Goal: Task Accomplishment & Management: Manage account settings

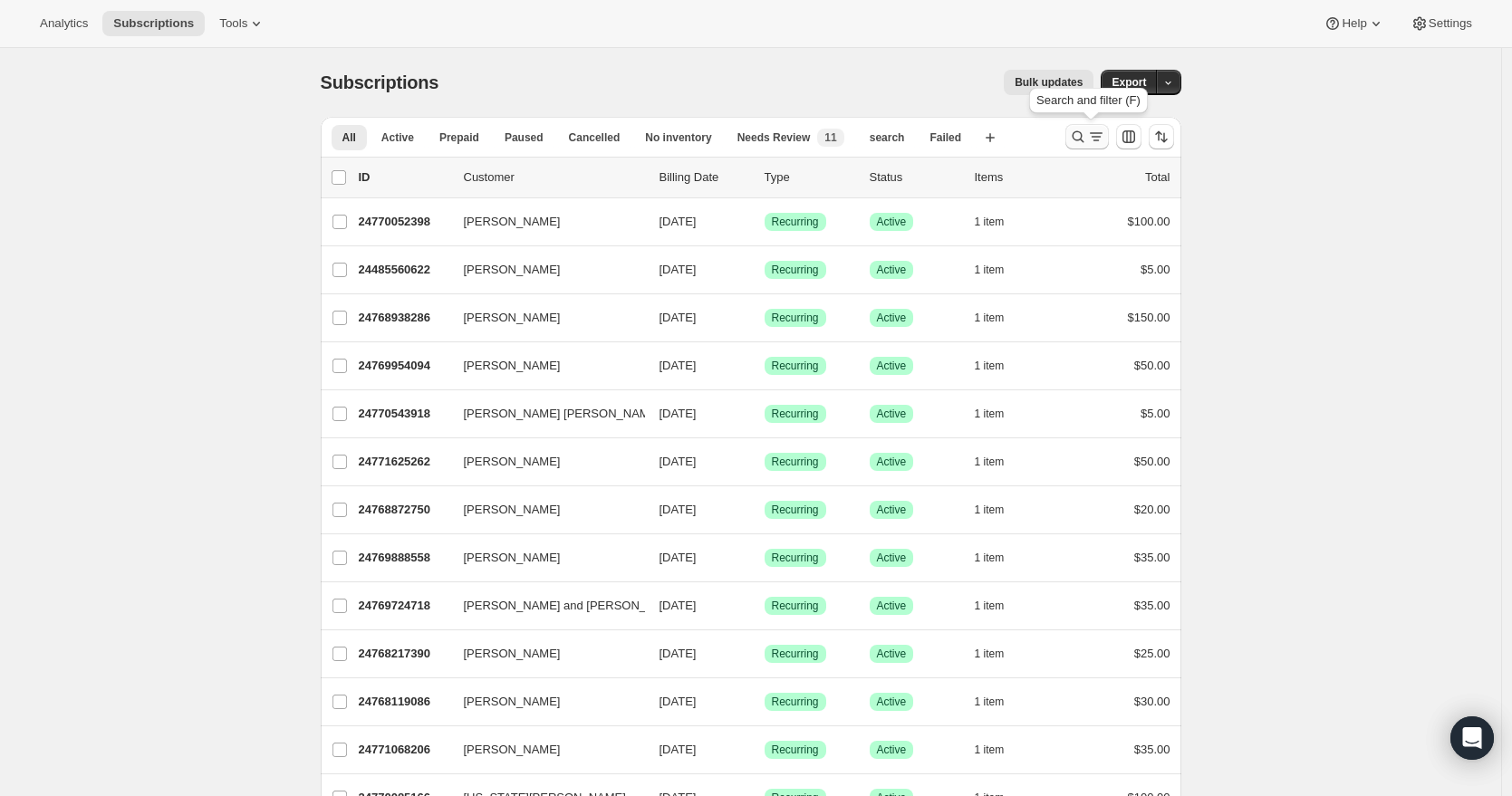
click at [1083, 137] on icon "Search and filter results" at bounding box center [1078, 137] width 12 height 12
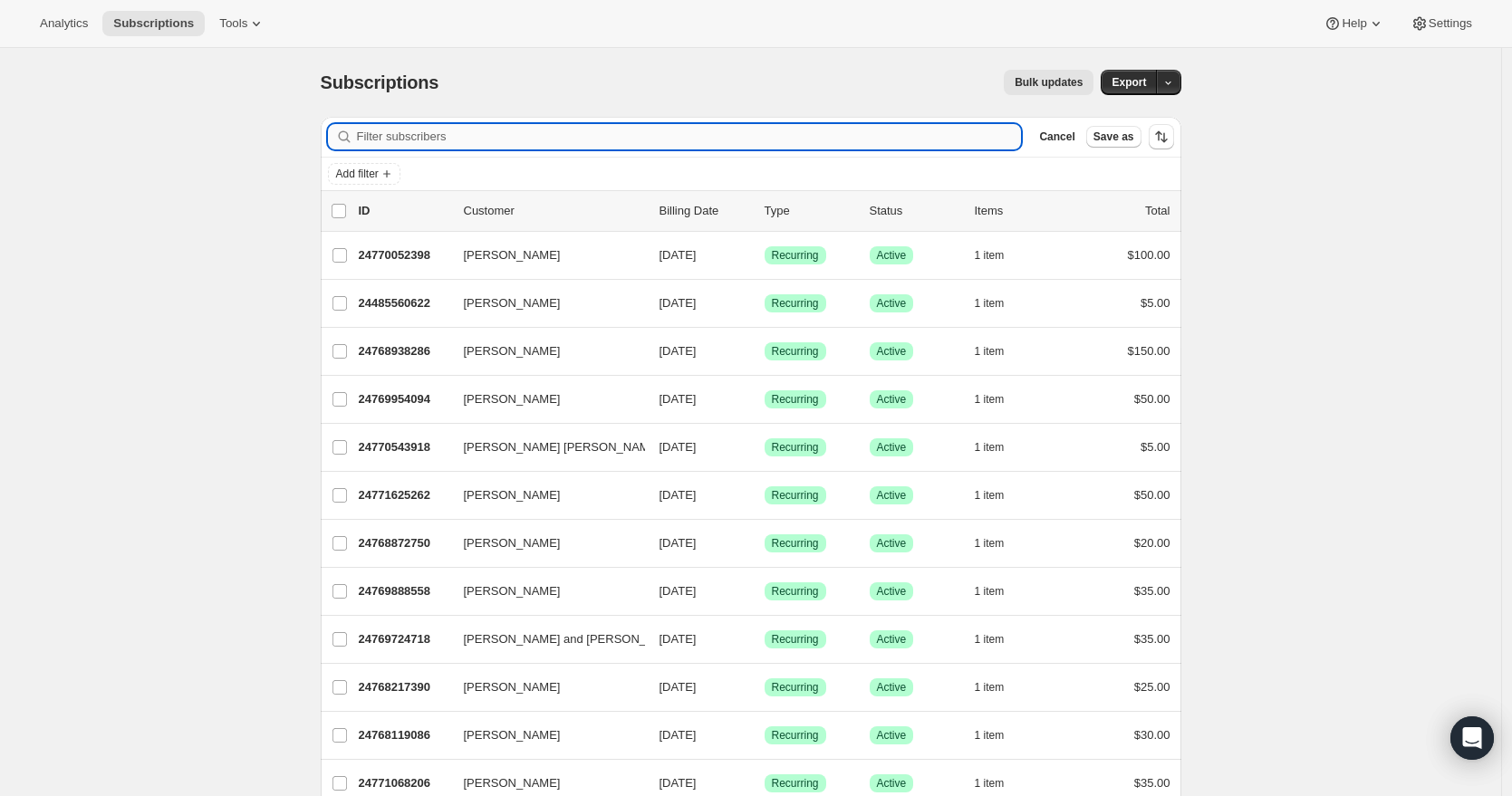
click at [604, 141] on input "Filter subscribers" at bounding box center [689, 136] width 665 height 25
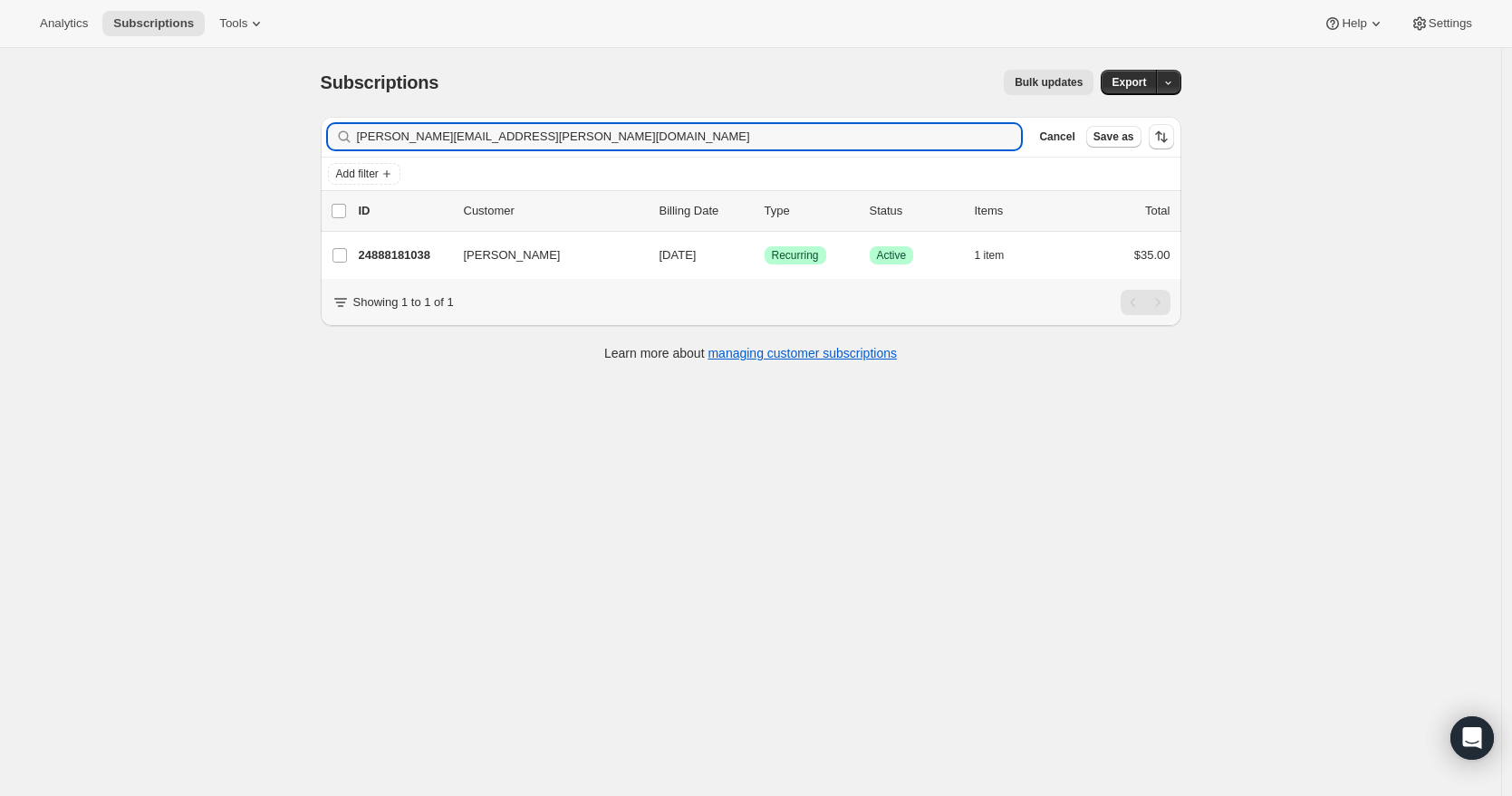
type input "[PERSON_NAME][EMAIL_ADDRESS][PERSON_NAME][DOMAIN_NAME]"
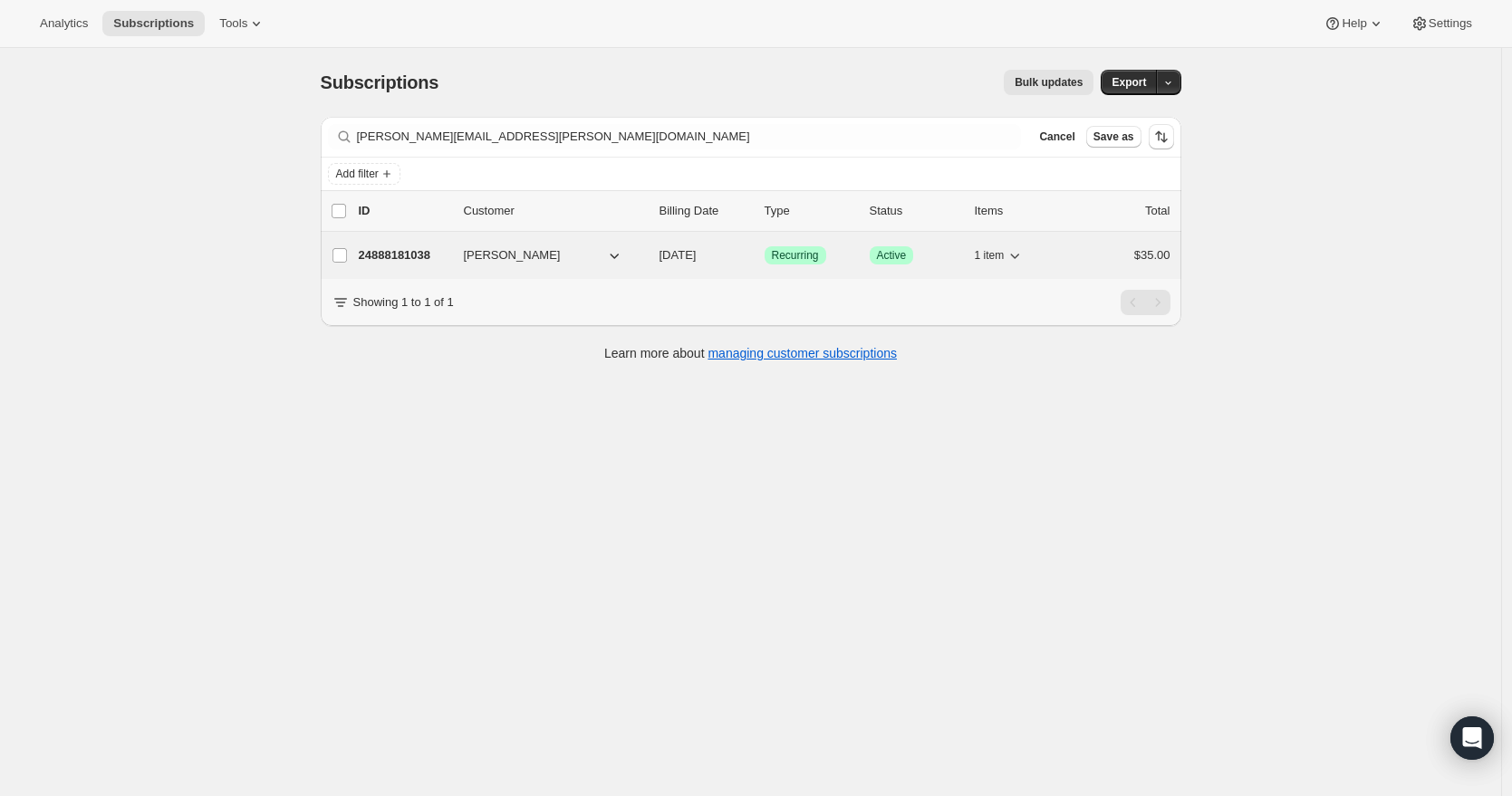
click at [449, 260] on p "24888181038" at bounding box center [404, 255] width 90 height 18
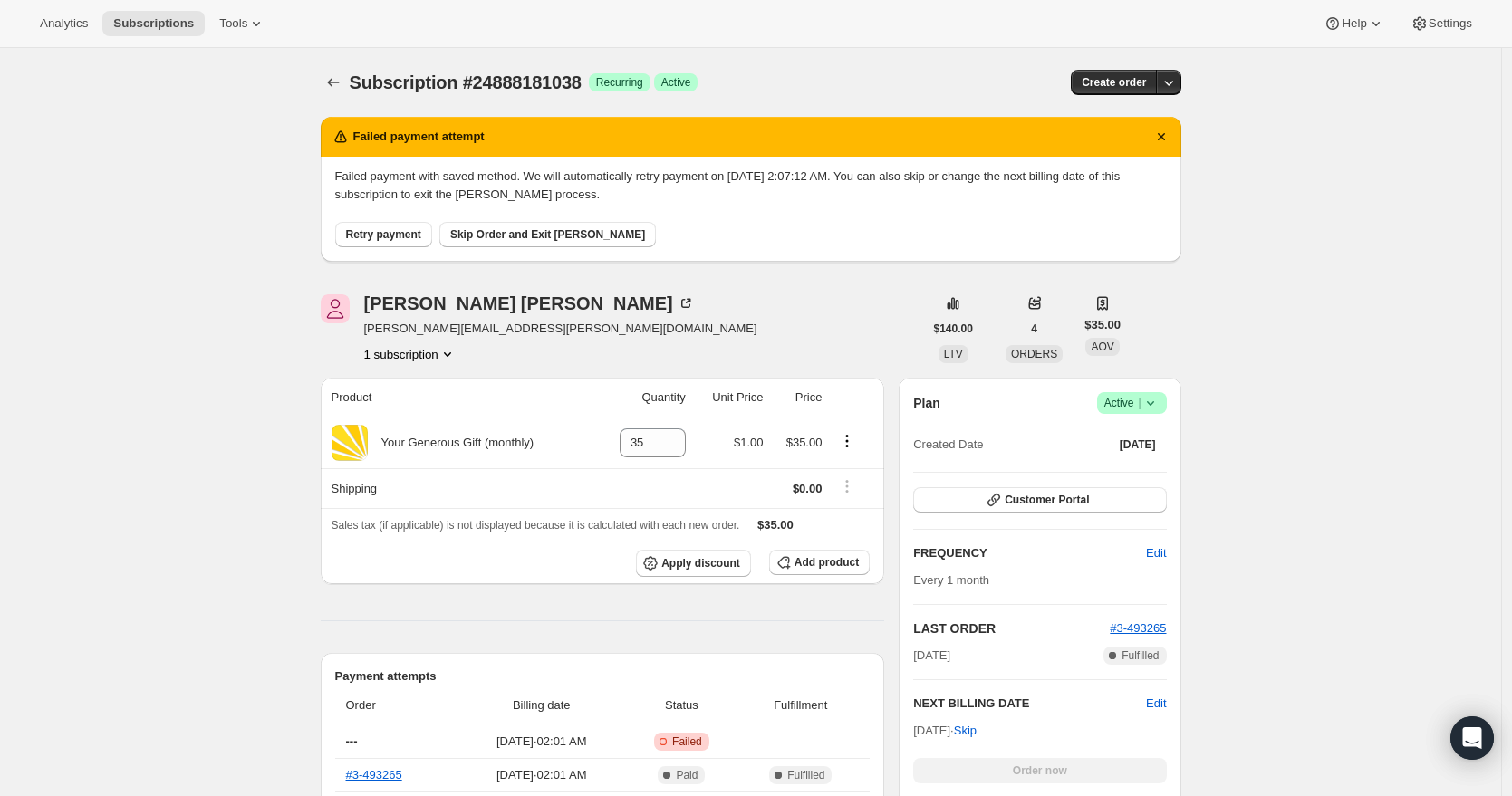
click at [1166, 403] on span "Success Active |" at bounding box center [1132, 402] width 70 height 22
click at [1150, 464] on span "Cancel subscription" at bounding box center [1131, 469] width 102 height 13
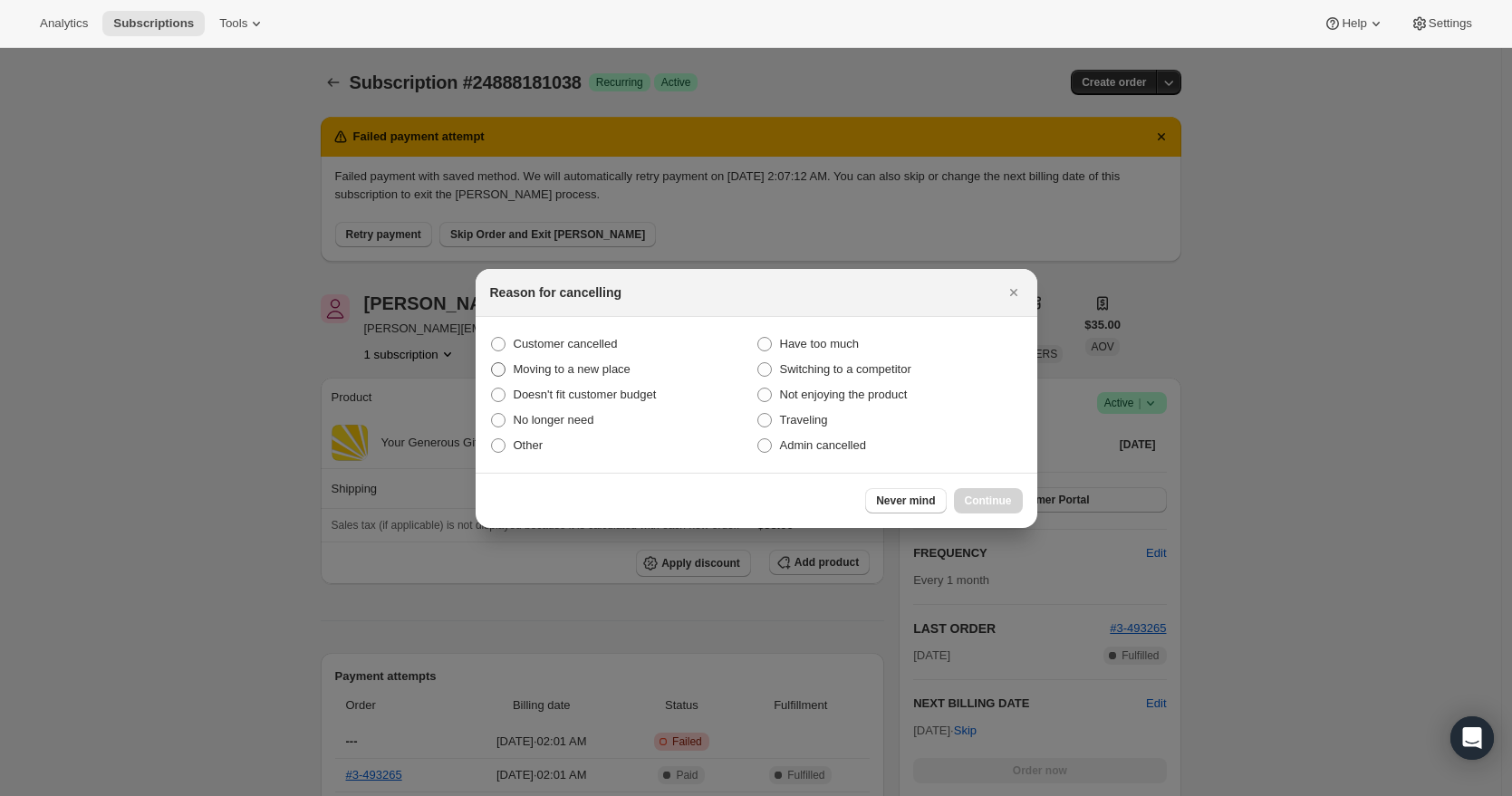
drag, startPoint x: 564, startPoint y: 345, endPoint x: 606, endPoint y: 369, distance: 48.4
click at [564, 344] on span "Customer cancelled" at bounding box center [565, 343] width 104 height 13
click at [492, 337] on input "Customer cancelled" at bounding box center [491, 336] width 1 height 1
radio input "true"
click at [996, 497] on span "Continue" at bounding box center [988, 500] width 47 height 14
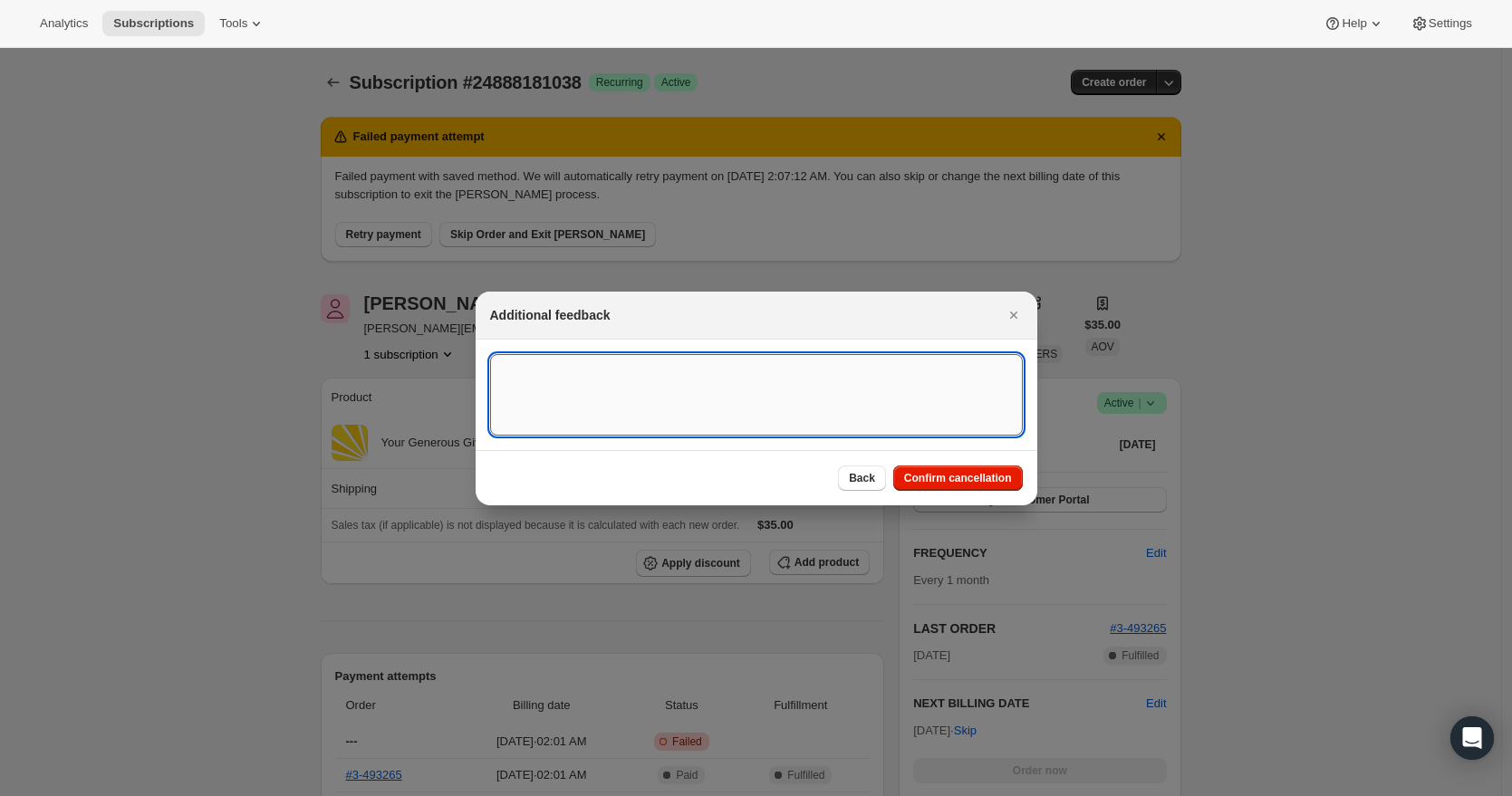
click at [597, 369] on textarea ":rbu:" at bounding box center [756, 395] width 533 height 82
paste textarea "Thank you for letting me know. At this time I will be cancelling this subscript…"
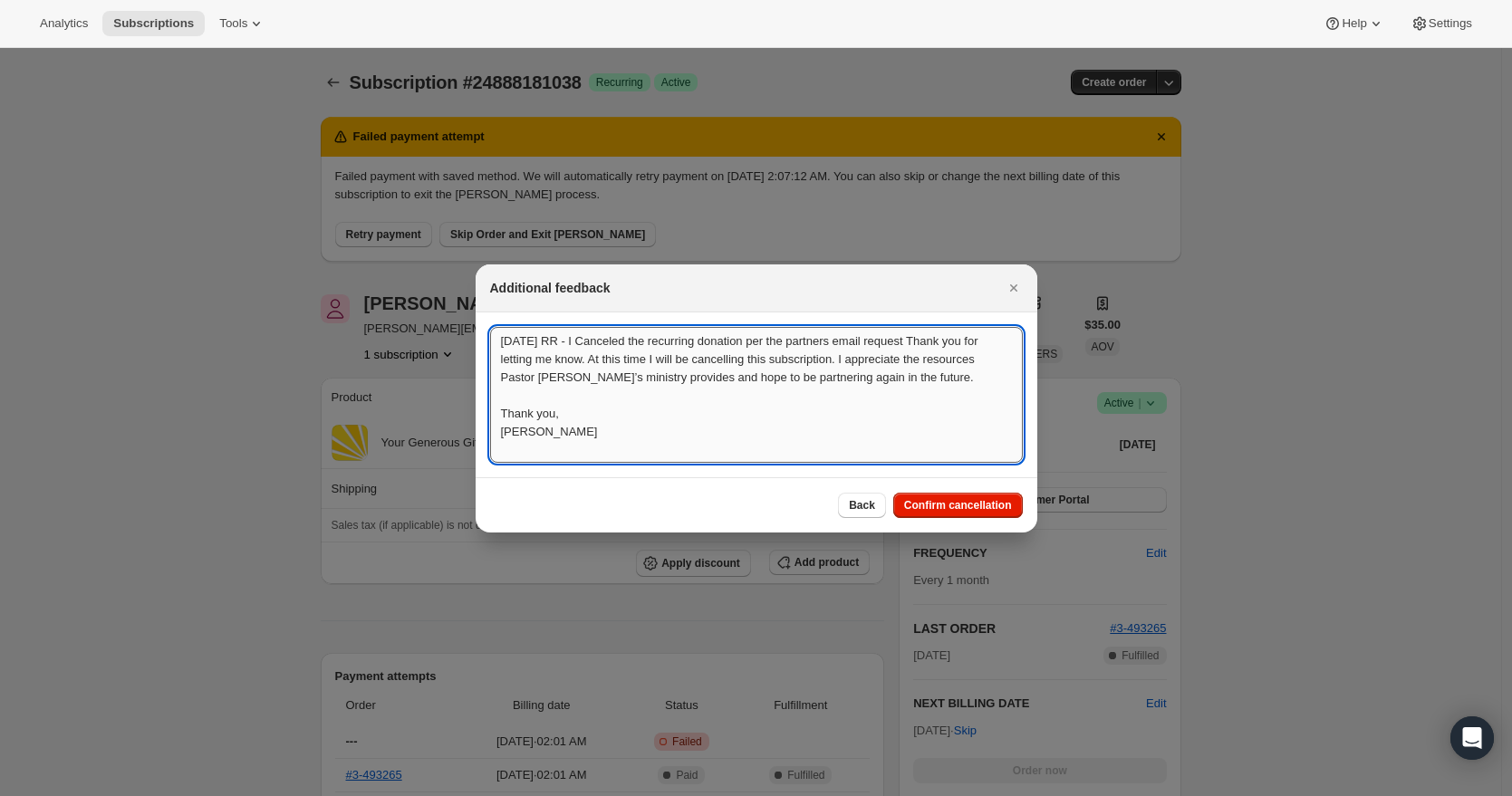
scroll to position [2, 0]
click at [585, 342] on textarea "[DATE] RR - I Canceled the recurring donation per the partners email request Th…" at bounding box center [756, 395] width 533 height 136
drag, startPoint x: 934, startPoint y: 340, endPoint x: 606, endPoint y: 360, distance: 328.6
click at [606, 360] on textarea "[DATE] RR - I canceled the recurring donation per the partners email request Th…" at bounding box center [756, 395] width 533 height 136
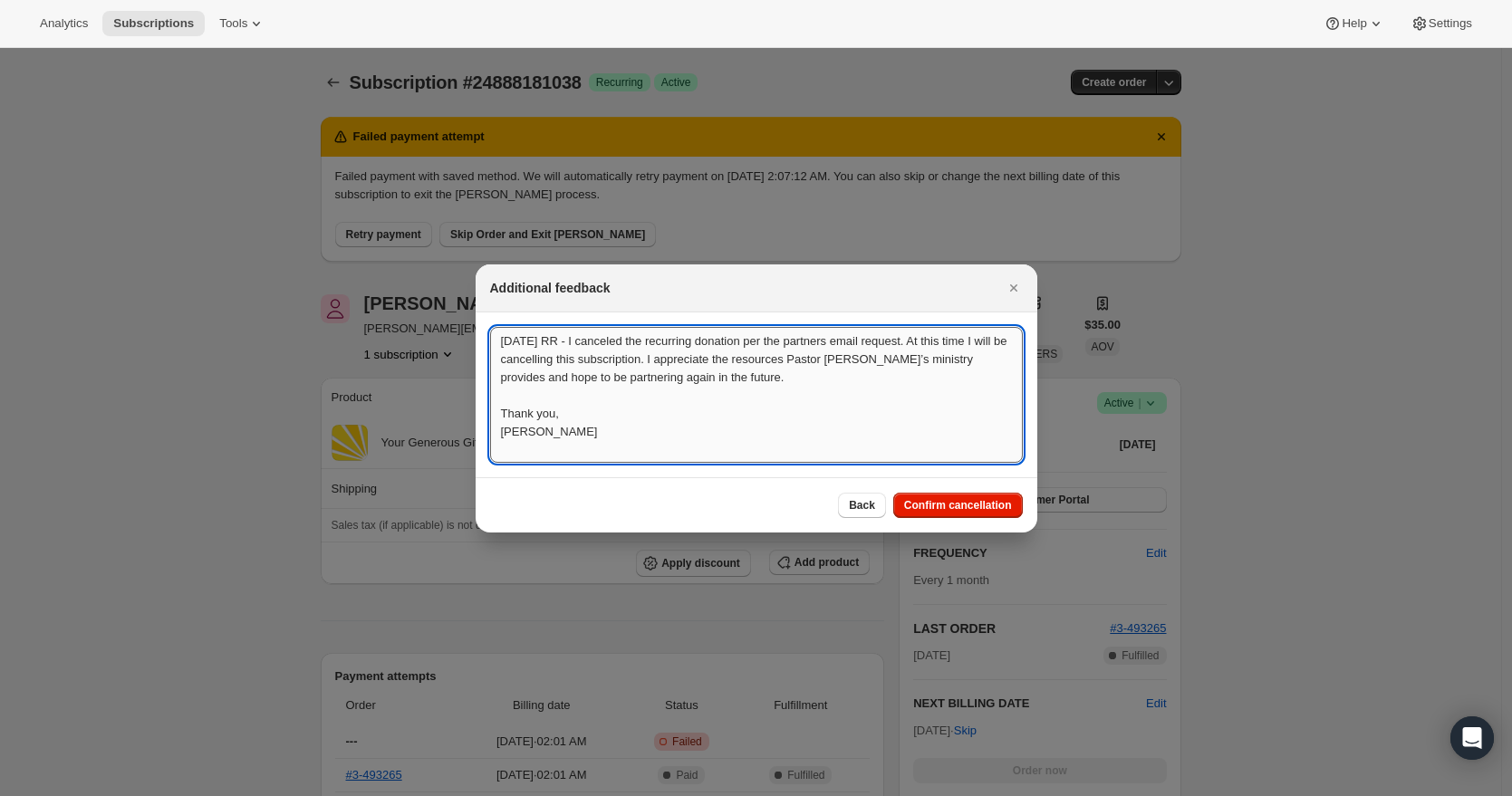
click at [937, 344] on textarea "[DATE] RR - I canceled the recurring donation per the partners email request. A…" at bounding box center [756, 395] width 533 height 136
click at [873, 377] on textarea "[DATE] RR - I canceled the recurring donation per the partners email request. "…" at bounding box center [756, 395] width 533 height 136
drag, startPoint x: 581, startPoint y: 434, endPoint x: 393, endPoint y: 275, distance: 246.2
type textarea "[DATE] RR - I canceled the recurring donation per the partners email request. "…"
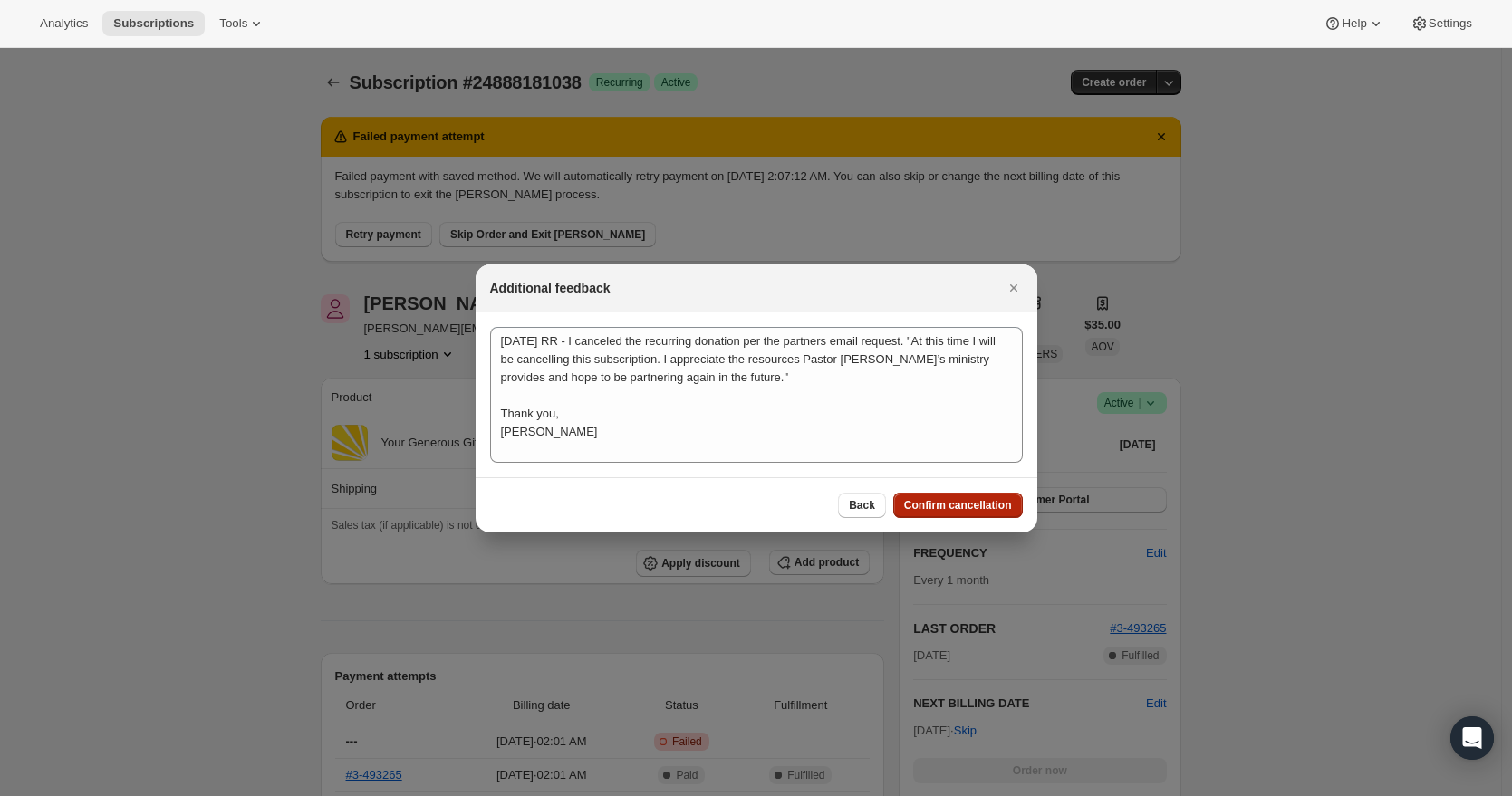
click at [933, 508] on span "Confirm cancellation" at bounding box center [958, 505] width 108 height 14
